Goal: Navigation & Orientation: Find specific page/section

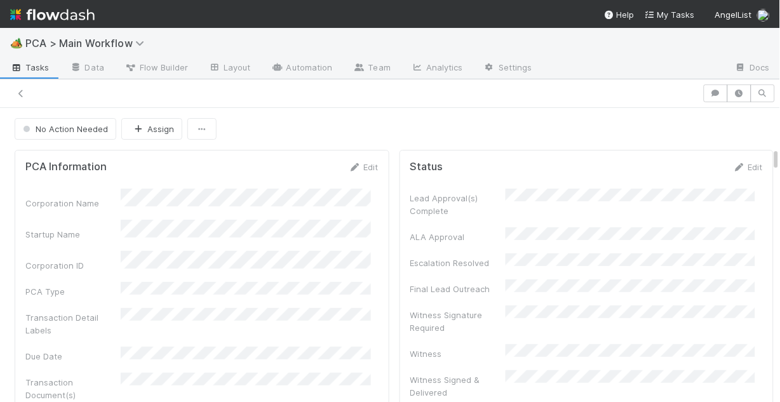
scroll to position [660, 0]
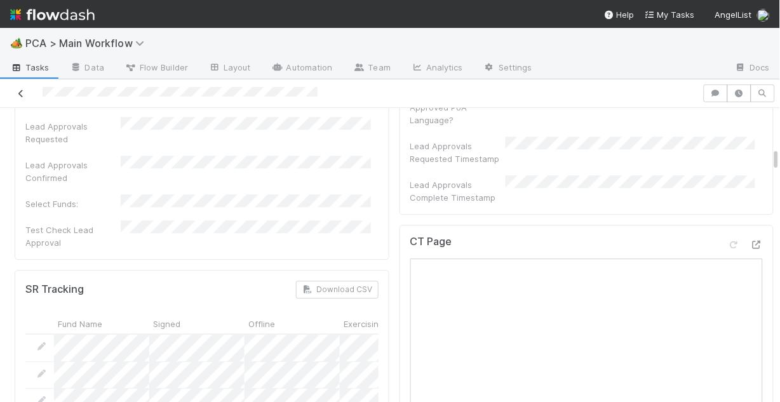
click at [22, 91] on icon at bounding box center [21, 94] width 13 height 8
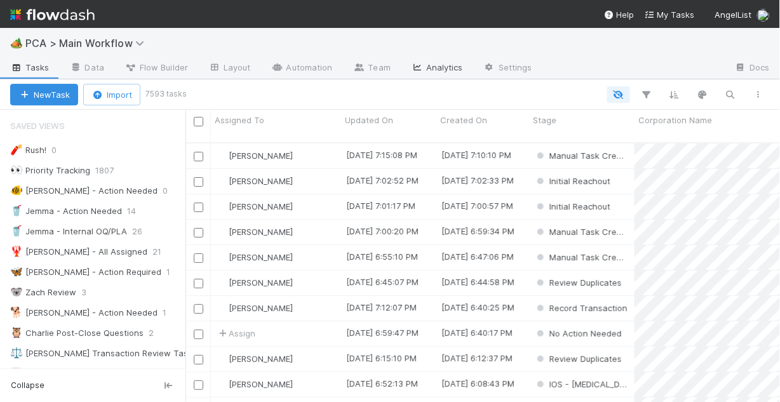
click at [431, 69] on link "Analytics" at bounding box center [437, 68] width 72 height 20
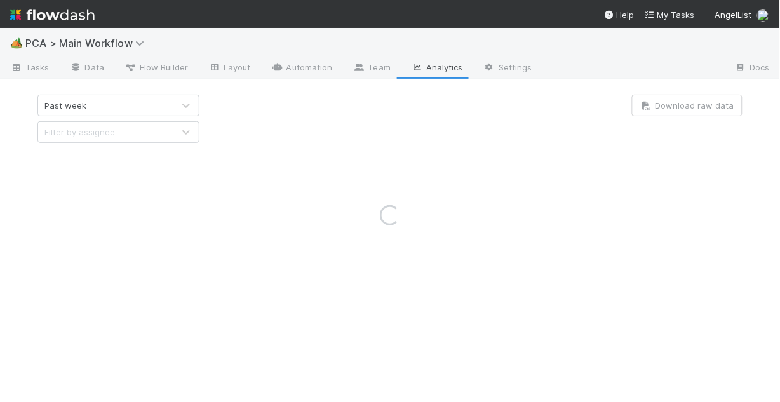
click at [140, 109] on div "Loading..." at bounding box center [390, 215] width 780 height 374
